Goal: Task Accomplishment & Management: Complete application form

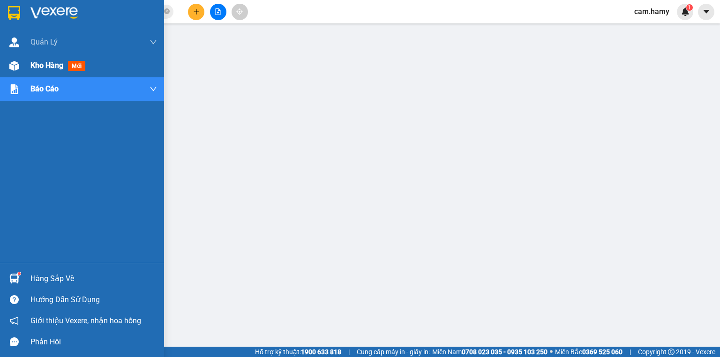
click at [43, 61] on span "Kho hàng" at bounding box center [46, 65] width 33 height 9
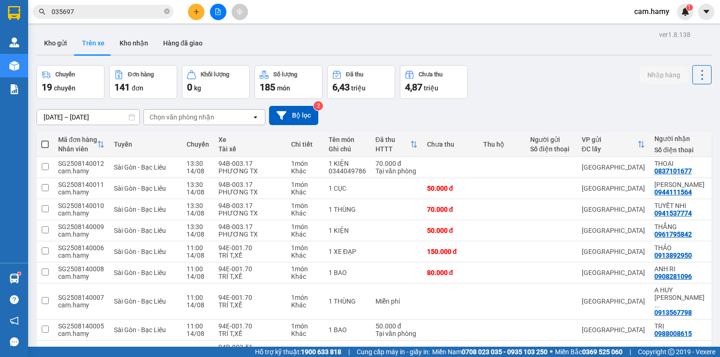
click at [189, 14] on button at bounding box center [196, 12] width 16 height 16
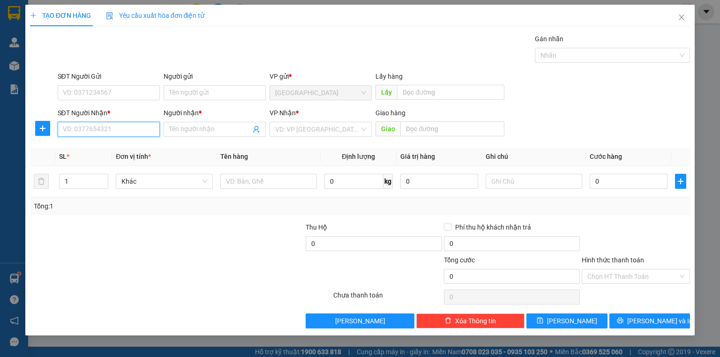
click at [89, 126] on input "SĐT Người Nhận *" at bounding box center [109, 129] width 102 height 15
click at [117, 142] on div "0386646665 - VĂN AN" at bounding box center [109, 147] width 102 height 15
type input "0386646665"
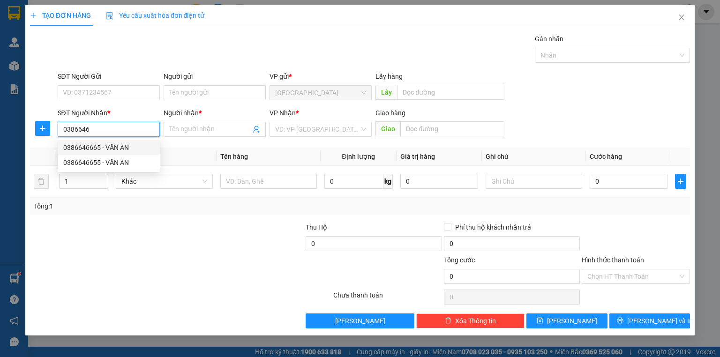
type input "VĂN AN"
type input "250.000"
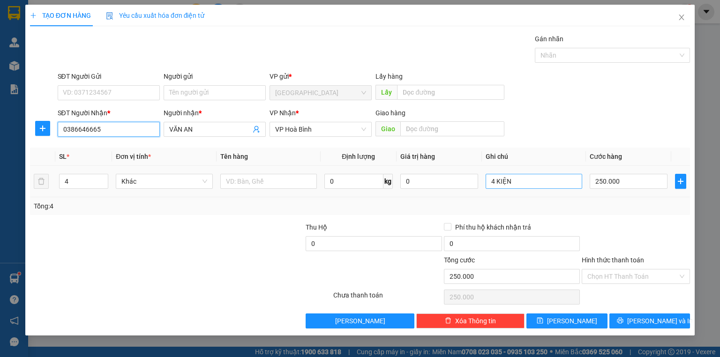
type input "0386646665"
click at [552, 185] on input "4 KIỆN" at bounding box center [533, 181] width 97 height 15
click at [552, 184] on input "4 KIỆN" at bounding box center [533, 181] width 97 height 15
type input "1 THÙNG"
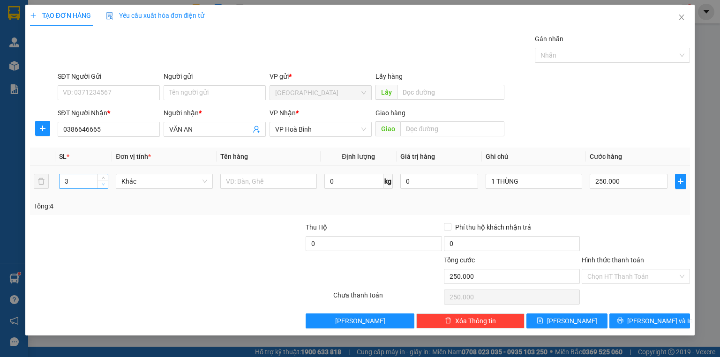
click at [101, 183] on span "down" at bounding box center [103, 185] width 6 height 6
type input "1"
click at [101, 183] on span "down" at bounding box center [103, 185] width 6 height 6
click at [652, 187] on input "250.000" at bounding box center [628, 181] width 78 height 15
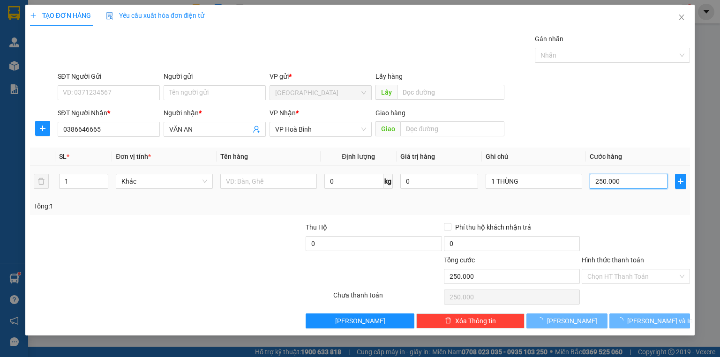
type input "0"
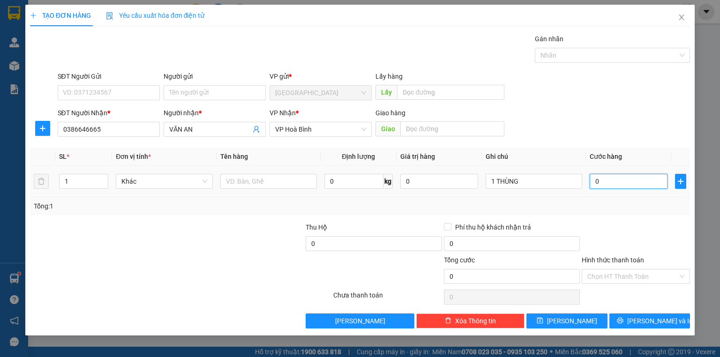
type input "4"
type input "04"
type input "40"
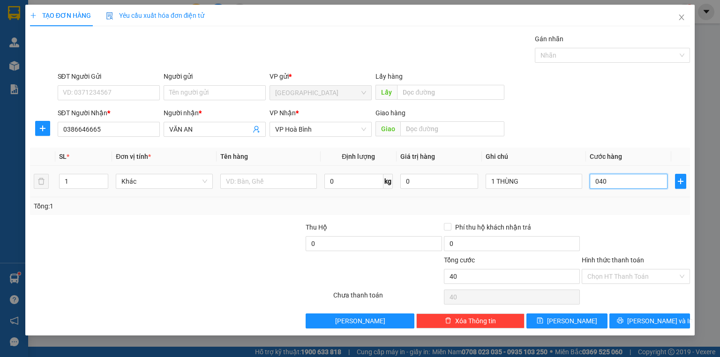
type input "040"
type input "40.000"
click at [655, 189] on div "40.000" at bounding box center [628, 181] width 78 height 19
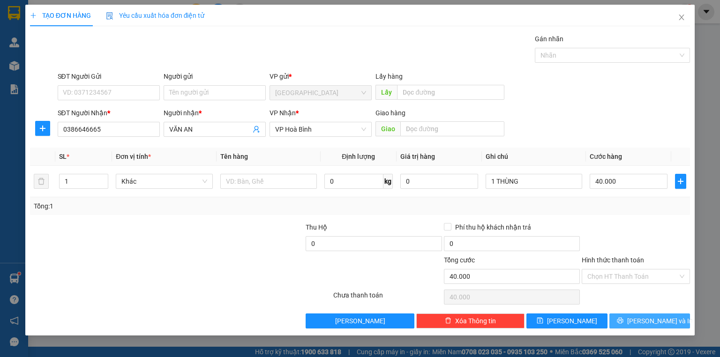
click at [644, 325] on span "[PERSON_NAME] và In" at bounding box center [660, 321] width 66 height 10
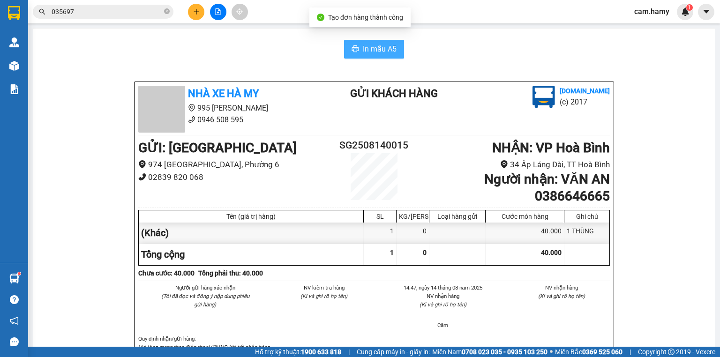
click at [373, 49] on span "In mẫu A5" at bounding box center [380, 49] width 34 height 12
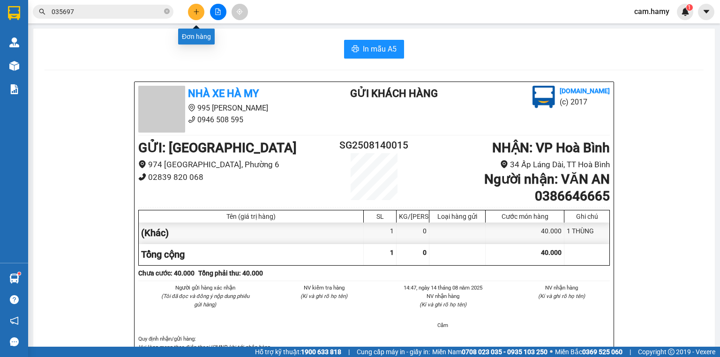
click at [199, 12] on icon "plus" at bounding box center [196, 11] width 7 height 7
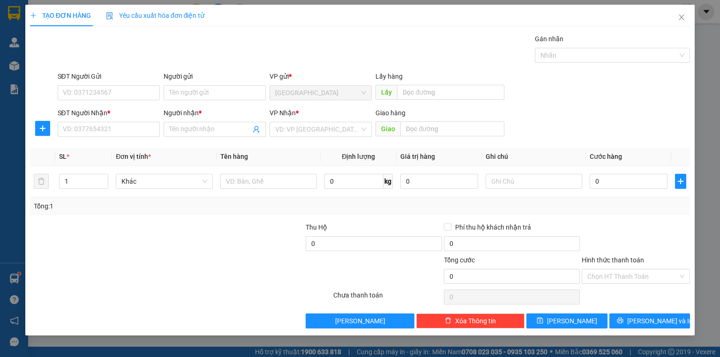
click at [126, 120] on div "SĐT Người Nhận *" at bounding box center [109, 115] width 102 height 14
click at [142, 126] on input "SĐT Người Nhận *" at bounding box center [109, 129] width 102 height 15
click at [141, 126] on input "SĐT Người Nhận *" at bounding box center [109, 129] width 102 height 15
type input "0339714326"
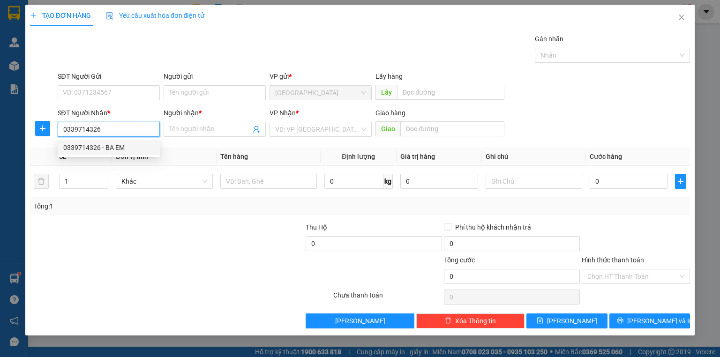
click at [128, 151] on div "0339714326 - BA EM" at bounding box center [108, 147] width 91 height 10
type input "BA EM"
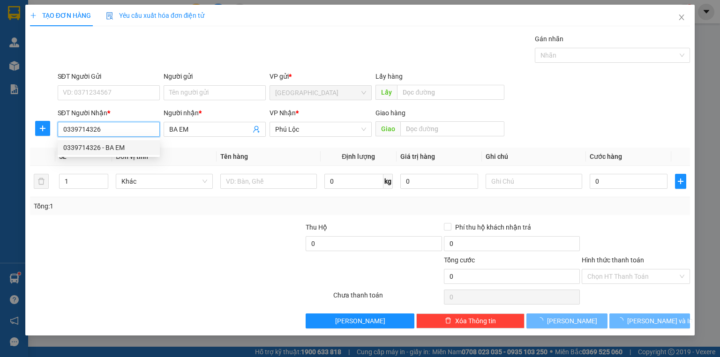
type input "80.000"
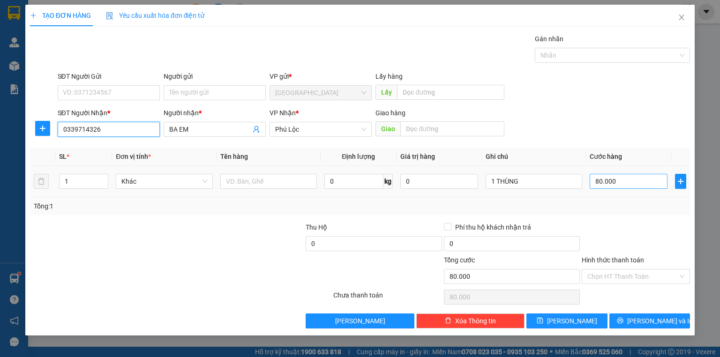
type input "0339714326"
click at [619, 181] on input "80.000" at bounding box center [628, 181] width 78 height 15
click at [627, 211] on div "Tổng: 1" at bounding box center [360, 206] width 660 height 18
click at [630, 284] on div "Hình thức thanh toán Chọn HT Thanh Toán" at bounding box center [636, 271] width 108 height 33
click at [630, 276] on input "Hình thức thanh toán" at bounding box center [632, 276] width 90 height 14
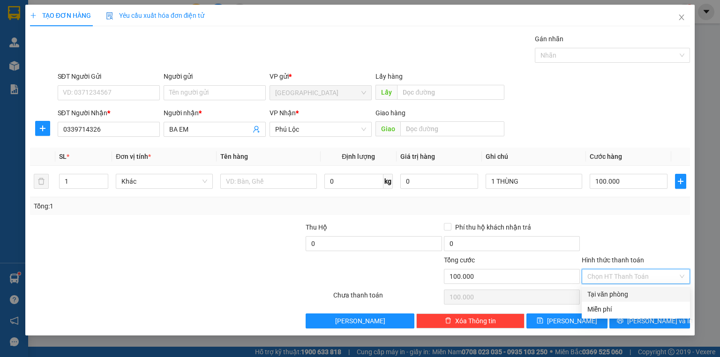
click at [623, 292] on div "Tại văn phòng" at bounding box center [635, 294] width 97 height 10
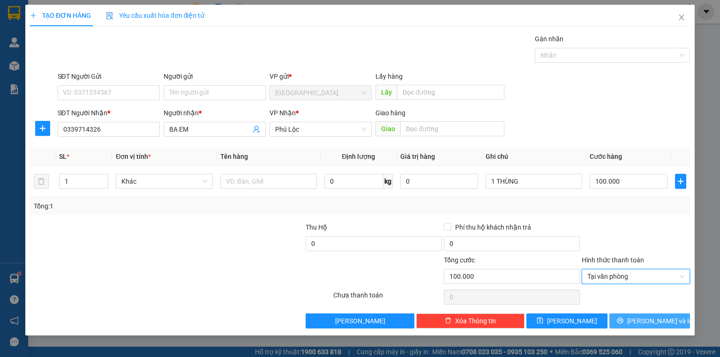
click at [644, 313] on button "[PERSON_NAME] và In" at bounding box center [649, 320] width 81 height 15
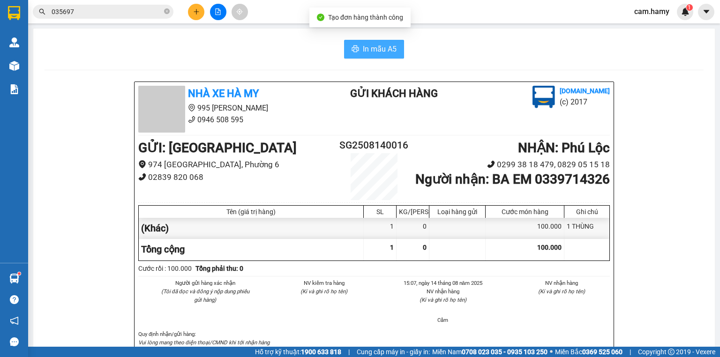
click at [393, 57] on button "In mẫu A5" at bounding box center [374, 49] width 60 height 19
